Goal: Task Accomplishment & Management: Manage account settings

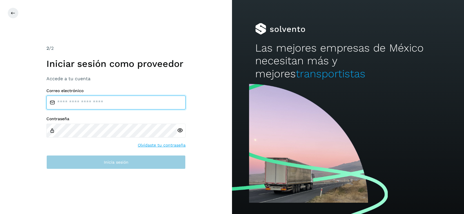
type input "**********"
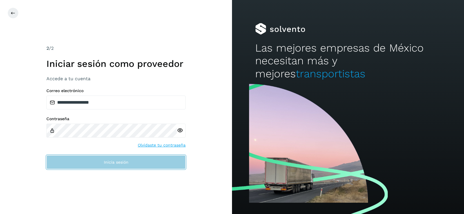
click at [81, 168] on button "Inicia sesión" at bounding box center [115, 162] width 139 height 14
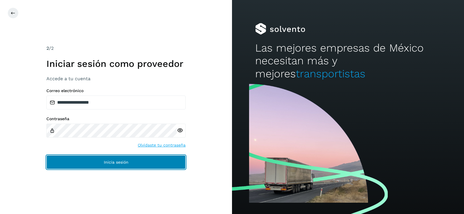
click at [81, 168] on button "Inicia sesión" at bounding box center [115, 162] width 139 height 14
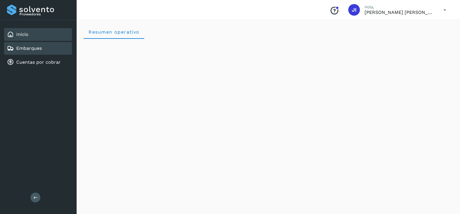
click at [26, 48] on link "Embarques" at bounding box center [29, 49] width 26 height 6
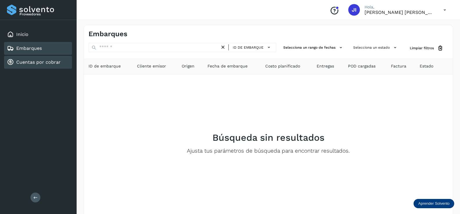
click at [27, 57] on div "Cuentas por cobrar" at bounding box center [38, 62] width 68 height 13
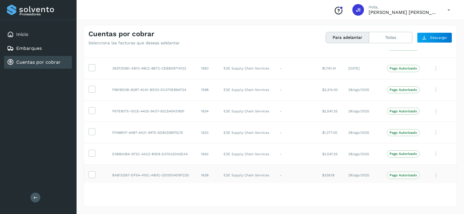
scroll to position [696, 0]
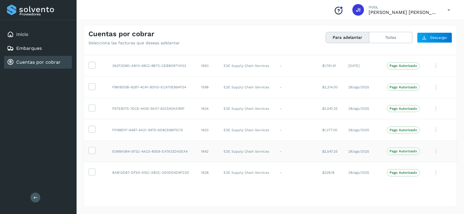
drag, startPoint x: 296, startPoint y: 163, endPoint x: 222, endPoint y: 161, distance: 74.8
click at [222, 161] on td "E2E Supply Chain Services" at bounding box center [247, 151] width 56 height 21
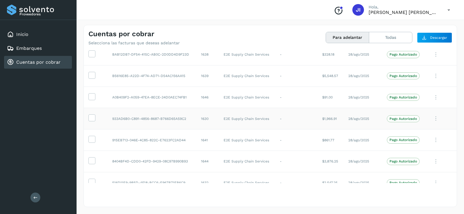
scroll to position [841, 0]
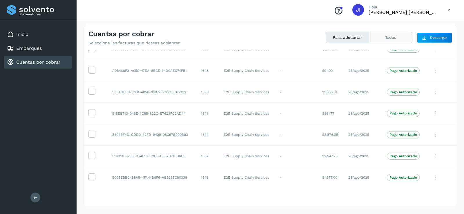
click at [380, 33] on button "Todas" at bounding box center [390, 37] width 43 height 11
click at [369, 32] on button "Todas" at bounding box center [390, 37] width 43 height 11
click at [19, 26] on div "Inicio Embarques Cuentas por cobrar" at bounding box center [38, 48] width 77 height 57
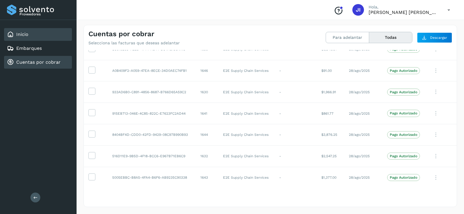
click at [16, 32] on link "Inicio" at bounding box center [22, 35] width 12 height 6
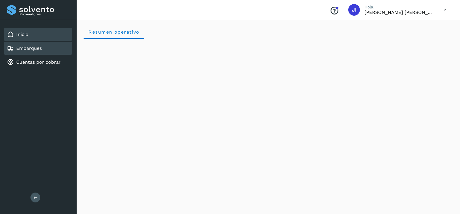
click at [24, 50] on link "Embarques" at bounding box center [29, 49] width 26 height 6
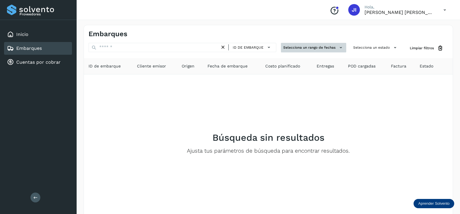
click at [346, 46] on button "Selecciona un rango de fechas" at bounding box center [313, 48] width 65 height 10
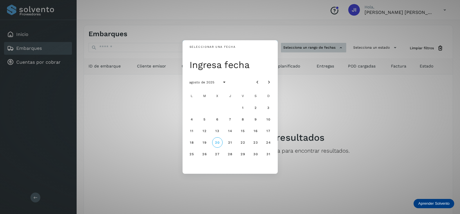
click at [346, 46] on div "Seleccionar una fecha Ingresa fecha agosto de 2025 L M X J V S D 1 2 3 4 5 6 7 …" at bounding box center [230, 107] width 460 height 214
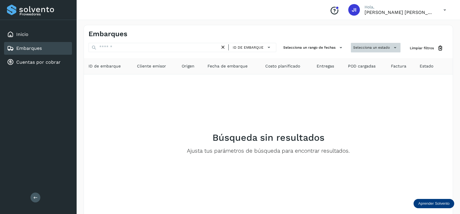
click at [394, 48] on icon at bounding box center [395, 48] width 6 height 6
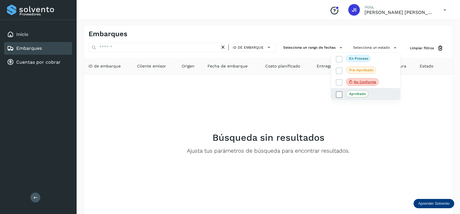
click at [357, 96] on p "Aprobado" at bounding box center [357, 94] width 17 height 4
click at [423, 88] on div at bounding box center [230, 107] width 460 height 214
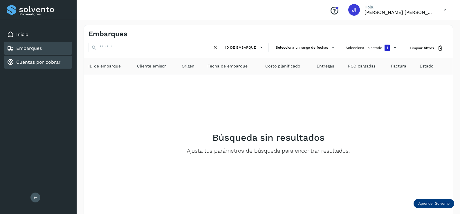
click at [28, 65] on link "Cuentas por cobrar" at bounding box center [38, 62] width 44 height 6
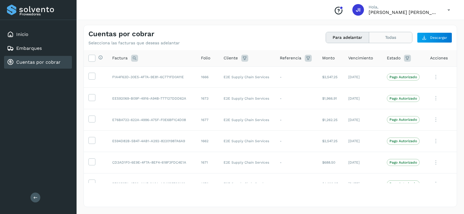
click at [391, 38] on button "Todas" at bounding box center [390, 37] width 43 height 11
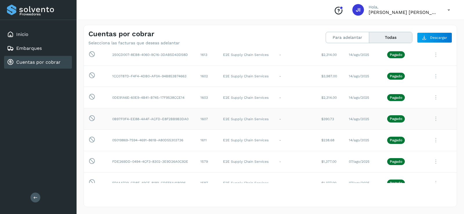
scroll to position [1682, 0]
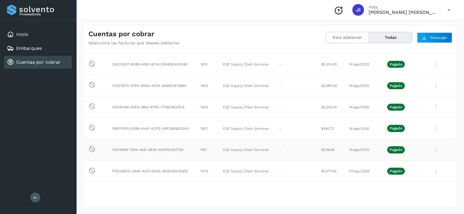
click at [369, 32] on button "Todas" at bounding box center [390, 37] width 43 height 11
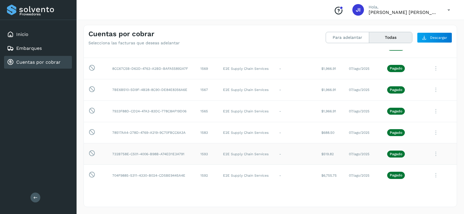
scroll to position [2059, 0]
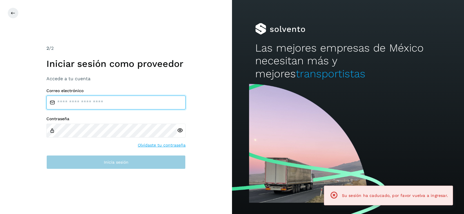
type input "**********"
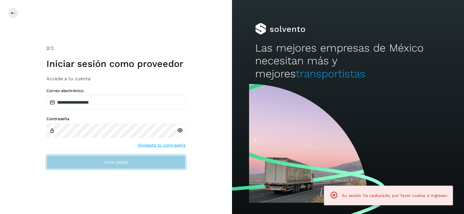
click at [101, 162] on button "Inicia sesión" at bounding box center [115, 162] width 139 height 14
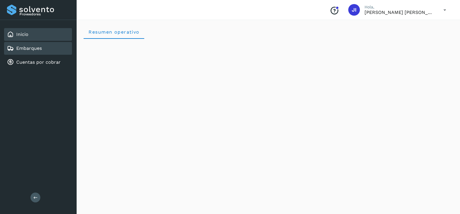
click at [44, 46] on div "Embarques" at bounding box center [38, 48] width 68 height 13
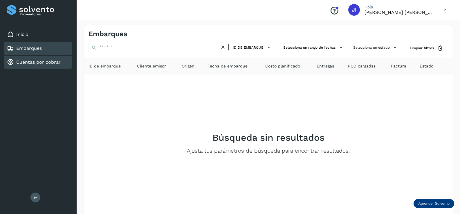
click at [44, 57] on div "Cuentas por cobrar" at bounding box center [38, 62] width 68 height 13
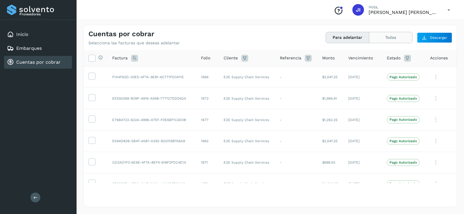
click at [376, 39] on button "Todas" at bounding box center [390, 37] width 43 height 11
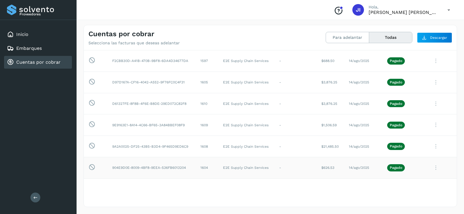
scroll to position [1421, 0]
